Goal: Information Seeking & Learning: Learn about a topic

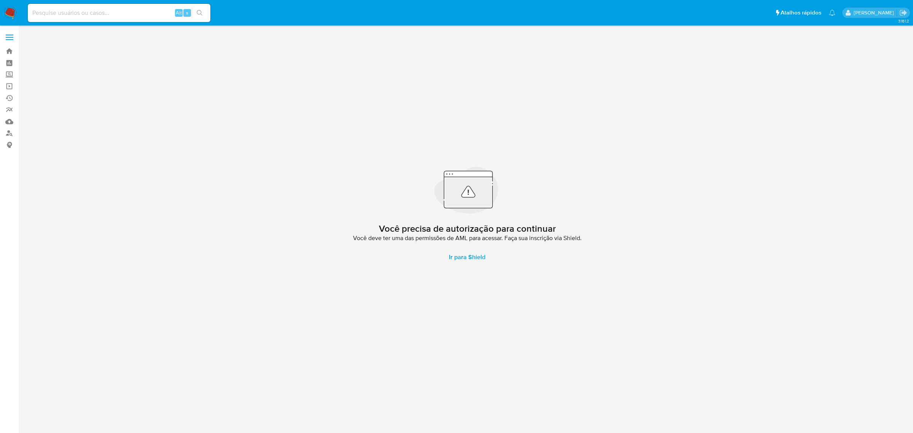
click at [14, 35] on label at bounding box center [9, 37] width 19 height 16
click at [0, 0] on input "checkbox" at bounding box center [0, 0] width 0 height 0
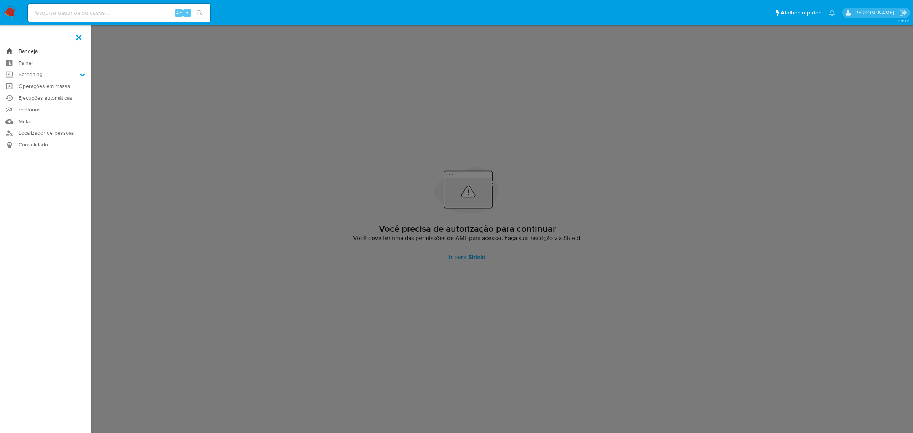
click at [27, 48] on link "Bandeja" at bounding box center [45, 51] width 91 height 12
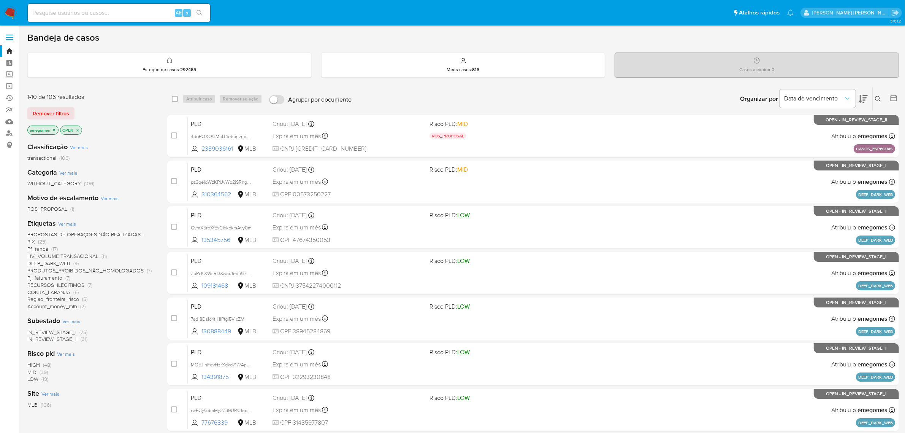
click at [113, 232] on span "PROPOSTAS DE OPERAÇOES NÃO REALIZADAS - PIX" at bounding box center [85, 237] width 116 height 15
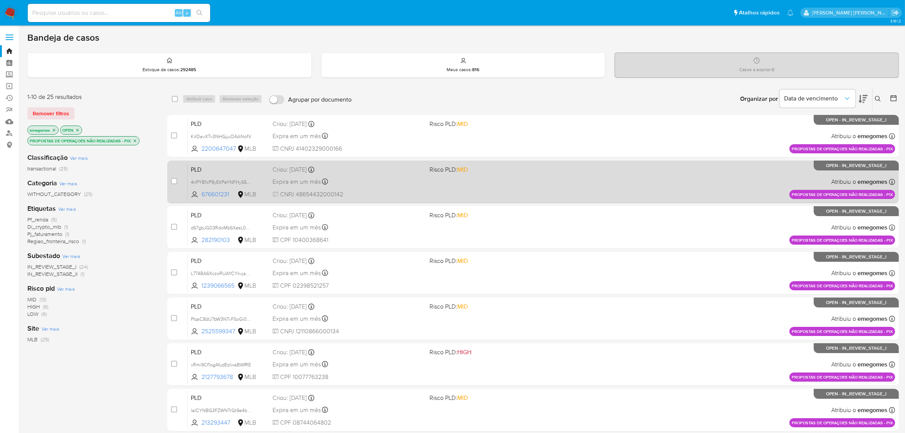
click at [390, 175] on div "PLD 4nPYB1cP9yEltPeYNFHyS54u 676601231 MLB Risco PLD: MID Criou: [DATE] Criou: …" at bounding box center [542, 181] width 708 height 38
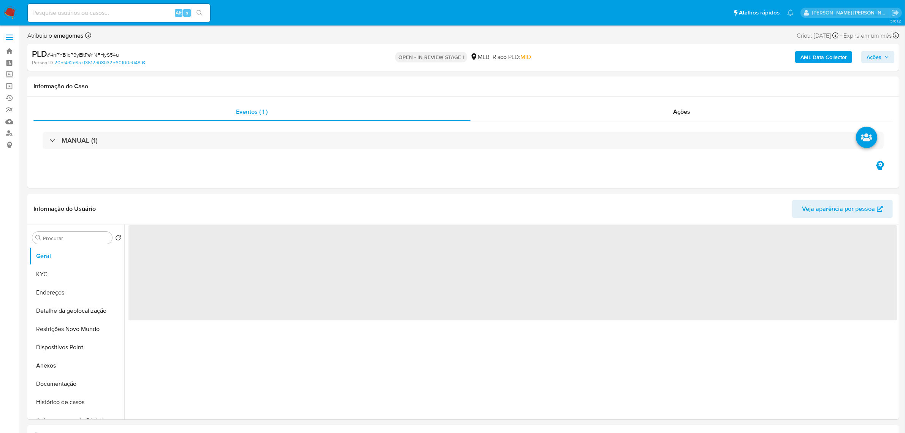
select select "10"
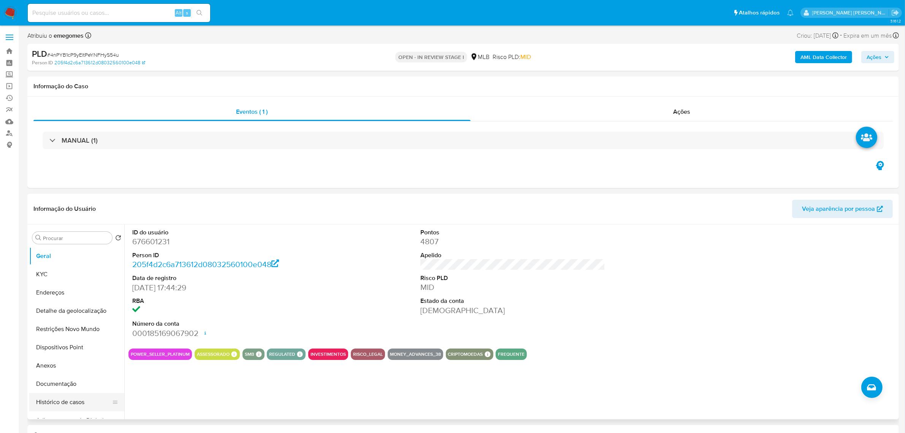
click at [64, 400] on button "Histórico de casos" at bounding box center [73, 402] width 89 height 18
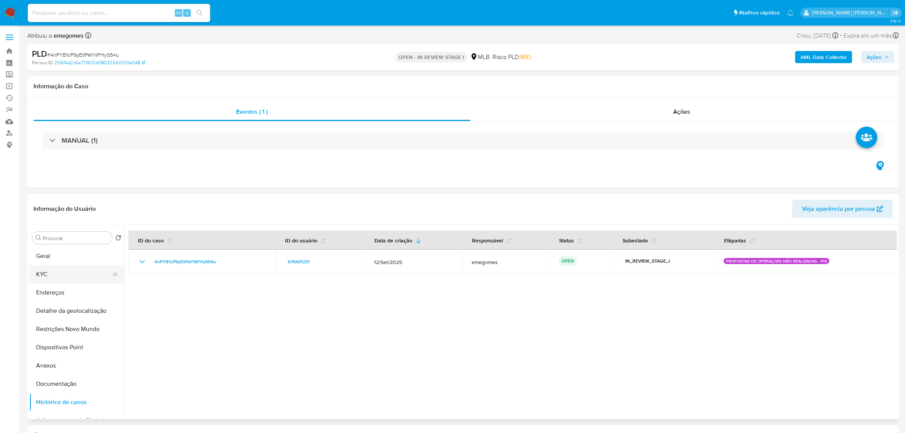
click at [44, 271] on button "KYC" at bounding box center [73, 274] width 89 height 18
